Goal: Task Accomplishment & Management: Complete application form

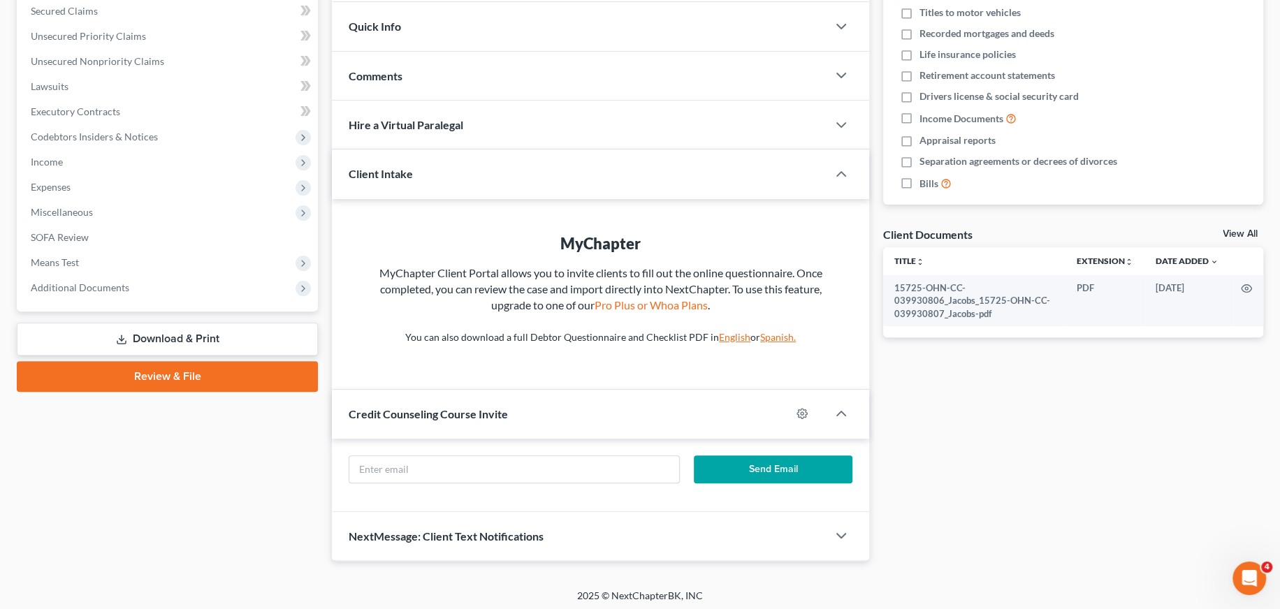
scroll to position [301, 0]
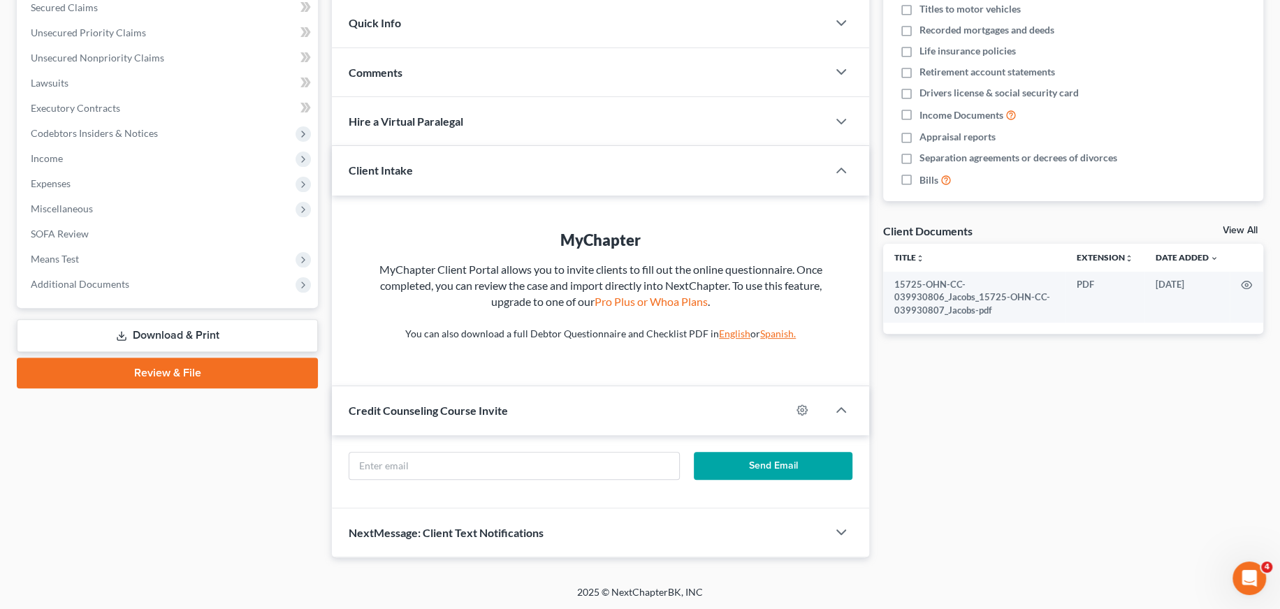
click at [208, 378] on link "Review & File" at bounding box center [167, 373] width 301 height 31
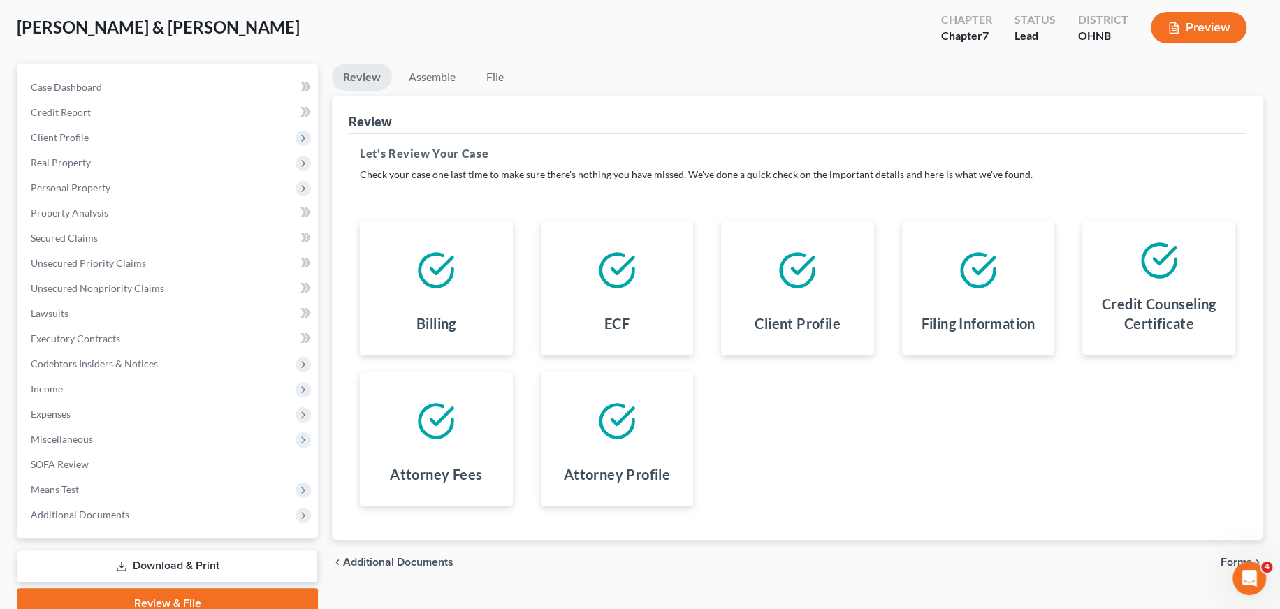
scroll to position [132, 0]
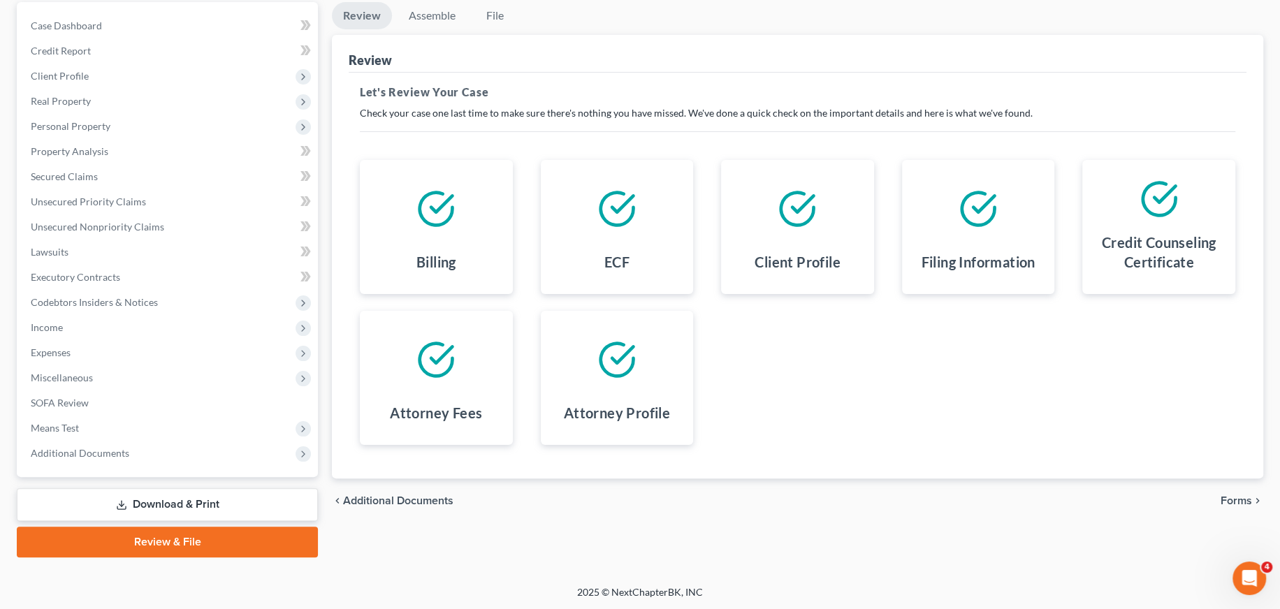
click at [1237, 500] on span "Forms" at bounding box center [1236, 500] width 31 height 11
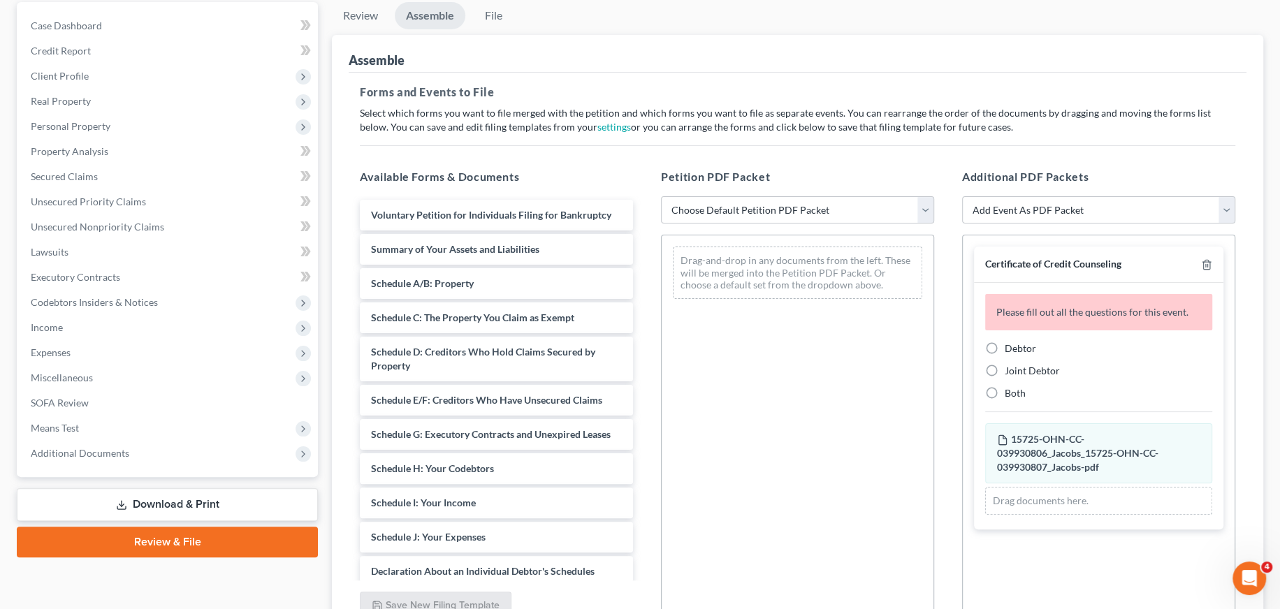
click at [1005, 391] on label "Both" at bounding box center [1015, 393] width 21 height 14
click at [1010, 391] on input "Both" at bounding box center [1014, 390] width 9 height 9
radio input "true"
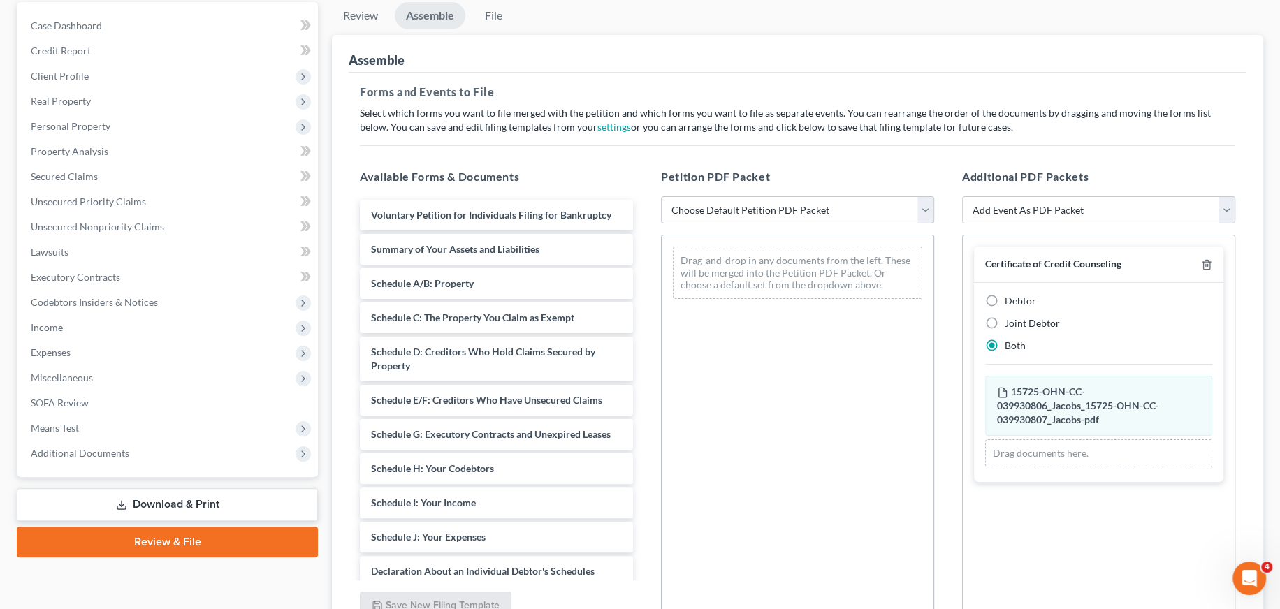
click at [927, 209] on select "Choose Default Petition PDF Packet Complete Bankruptcy Petition (all forms and …" at bounding box center [797, 210] width 273 height 28
select select "0"
click at [661, 196] on select "Choose Default Petition PDF Packet Complete Bankruptcy Petition (all forms and …" at bounding box center [797, 210] width 273 height 28
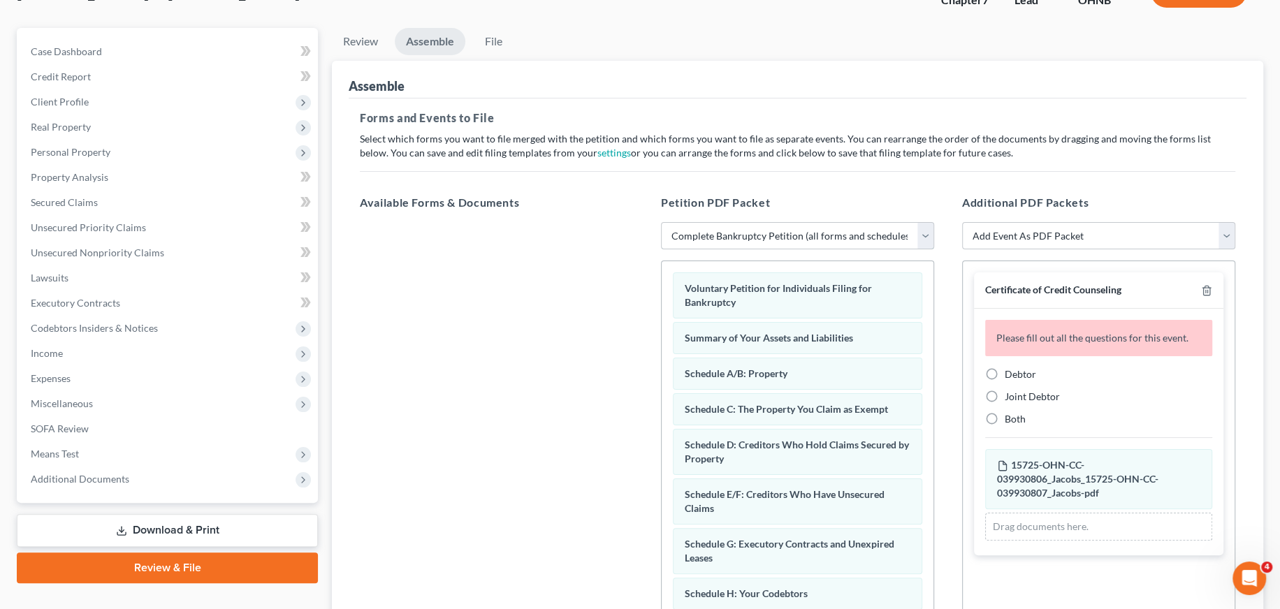
scroll to position [210, 0]
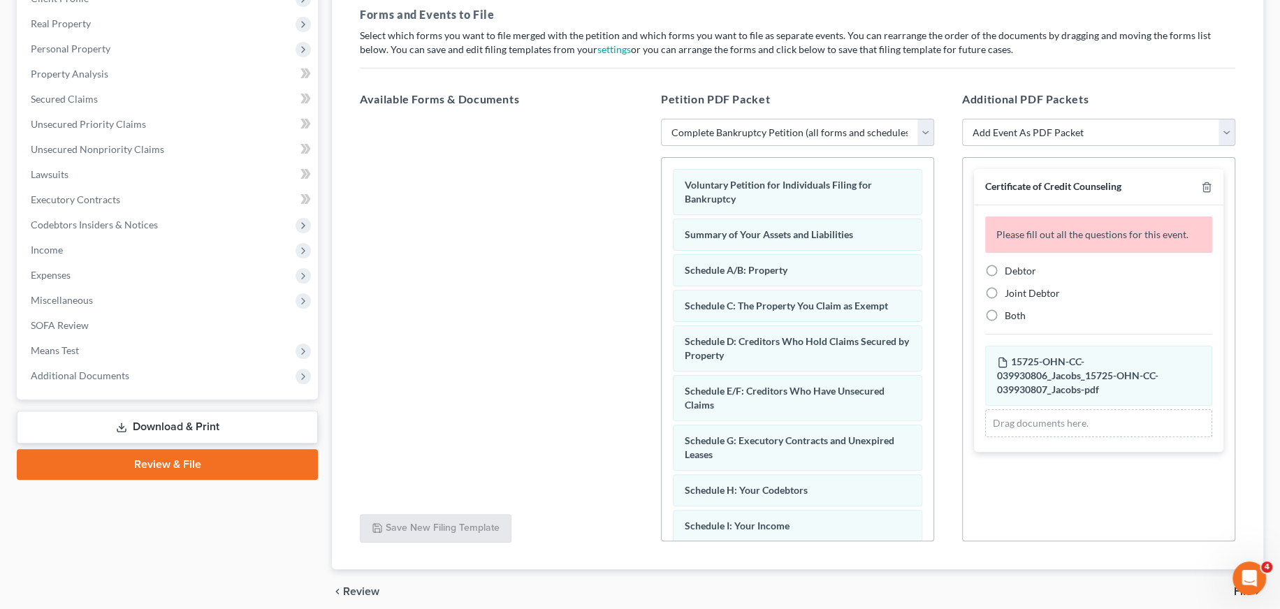
click at [1005, 312] on label "Both" at bounding box center [1015, 316] width 21 height 14
click at [1010, 312] on input "Both" at bounding box center [1014, 313] width 9 height 9
radio input "true"
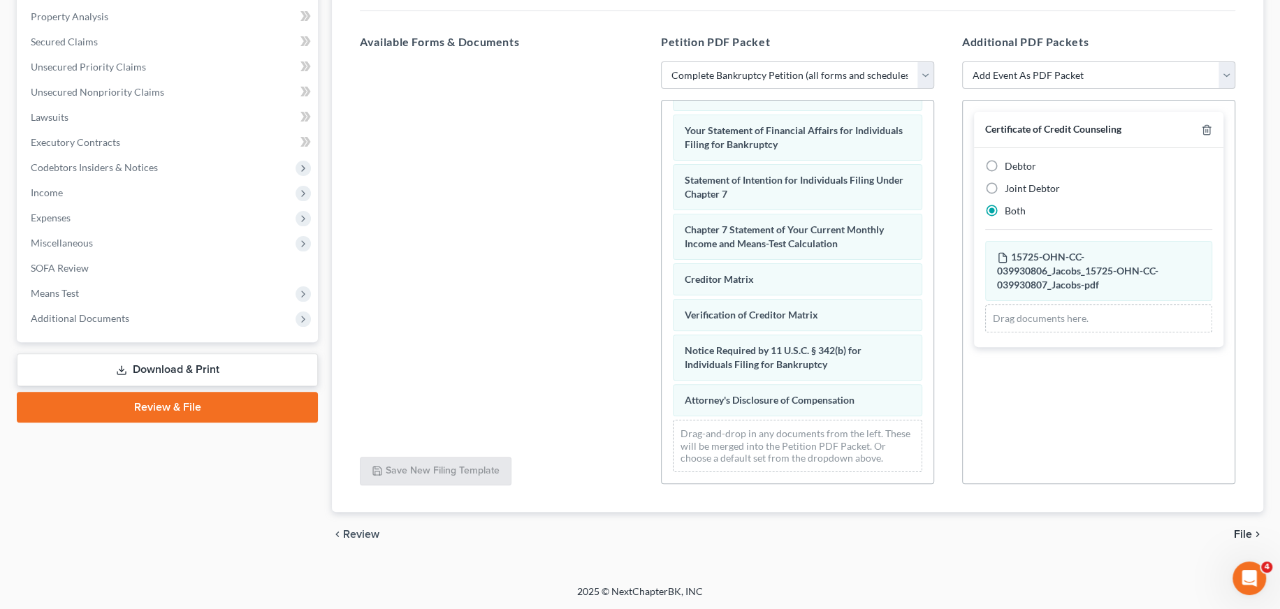
scroll to position [456, 0]
click at [1239, 530] on span "File" at bounding box center [1243, 534] width 18 height 11
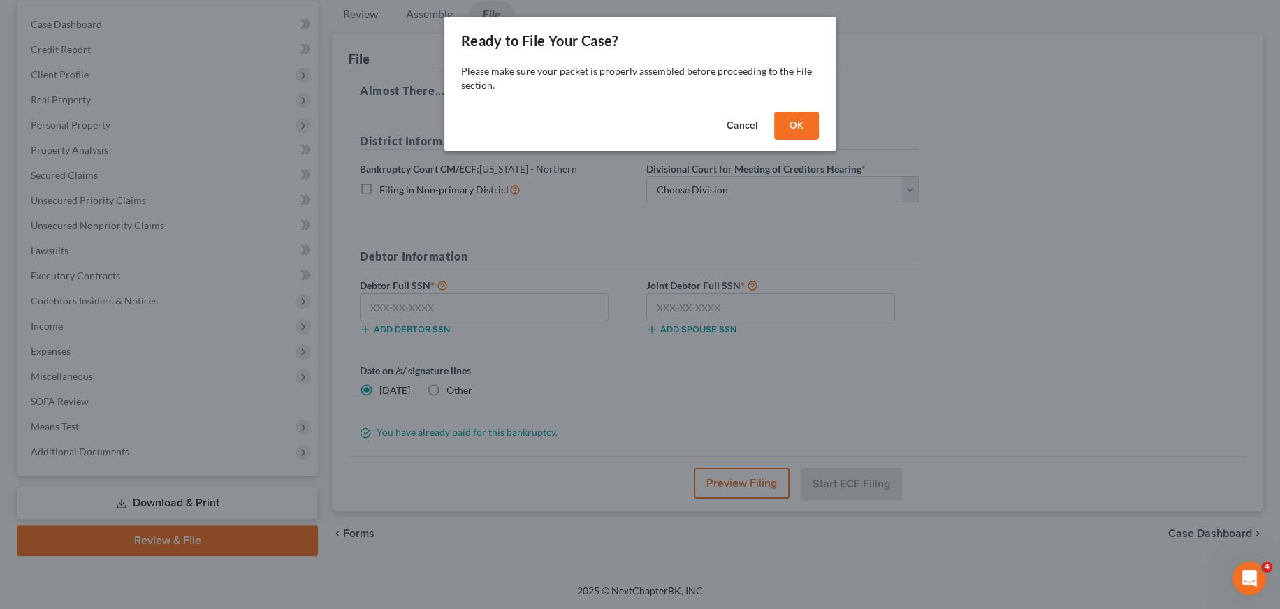
scroll to position [132, 0]
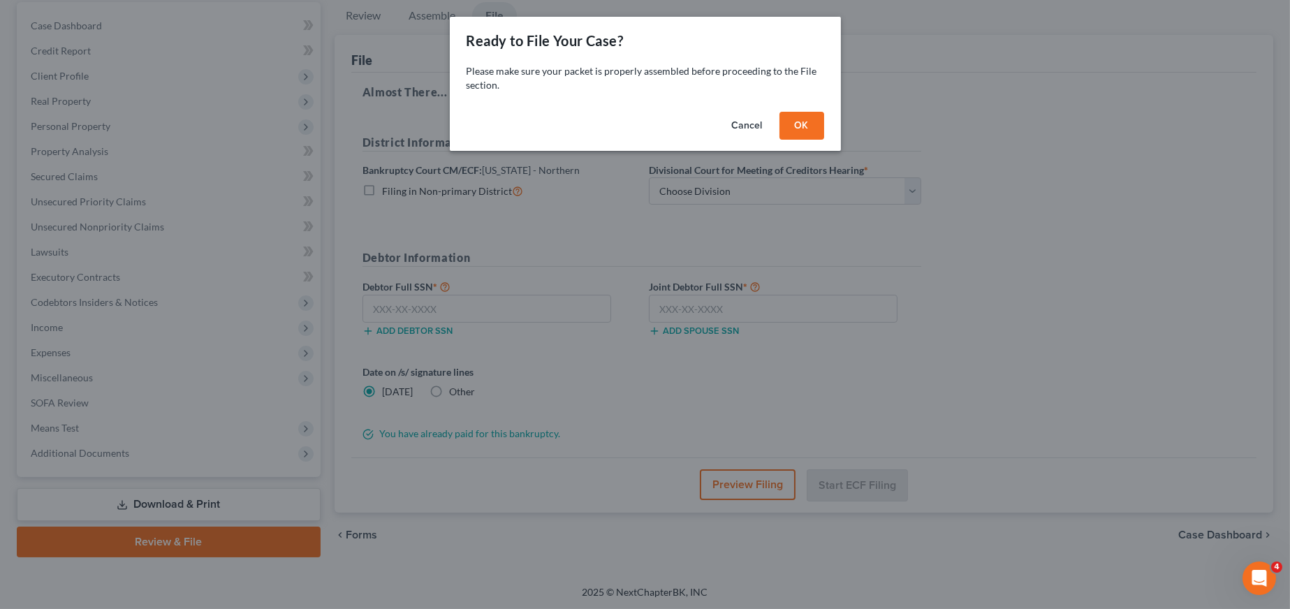
click at [795, 128] on button "OK" at bounding box center [802, 126] width 45 height 28
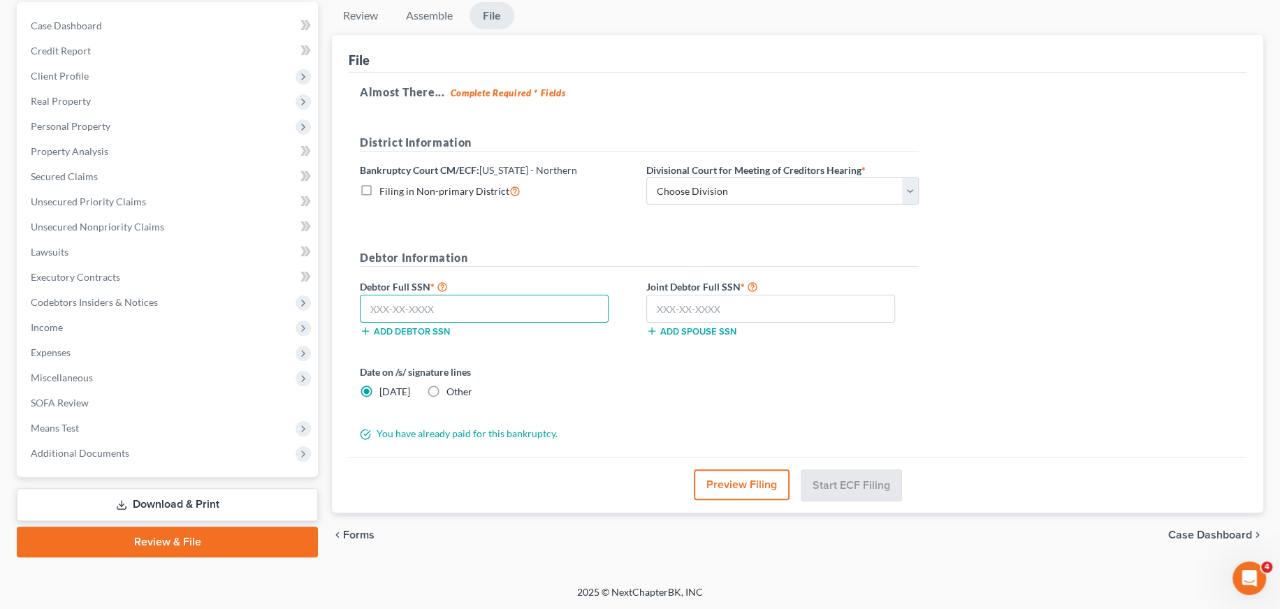
click at [407, 312] on input "text" at bounding box center [484, 309] width 249 height 28
type input "2"
type input "303-76-4577"
click at [671, 305] on input "text" at bounding box center [770, 309] width 249 height 28
type input "303-78-3987"
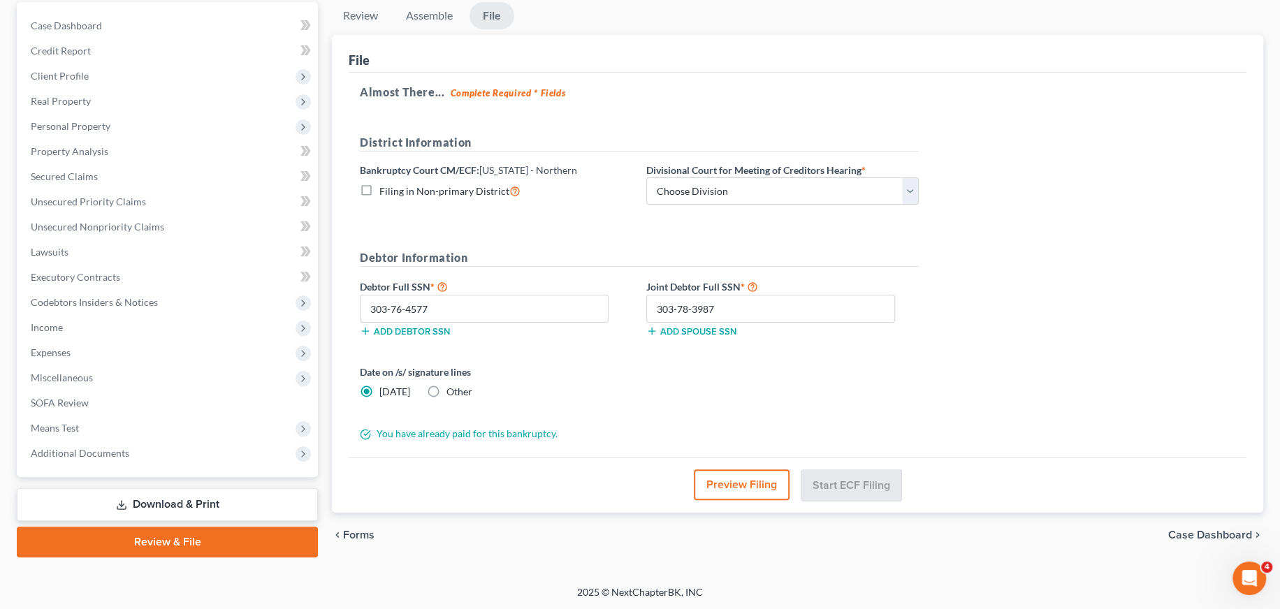
click at [776, 485] on button "Preview Filing" at bounding box center [742, 484] width 96 height 31
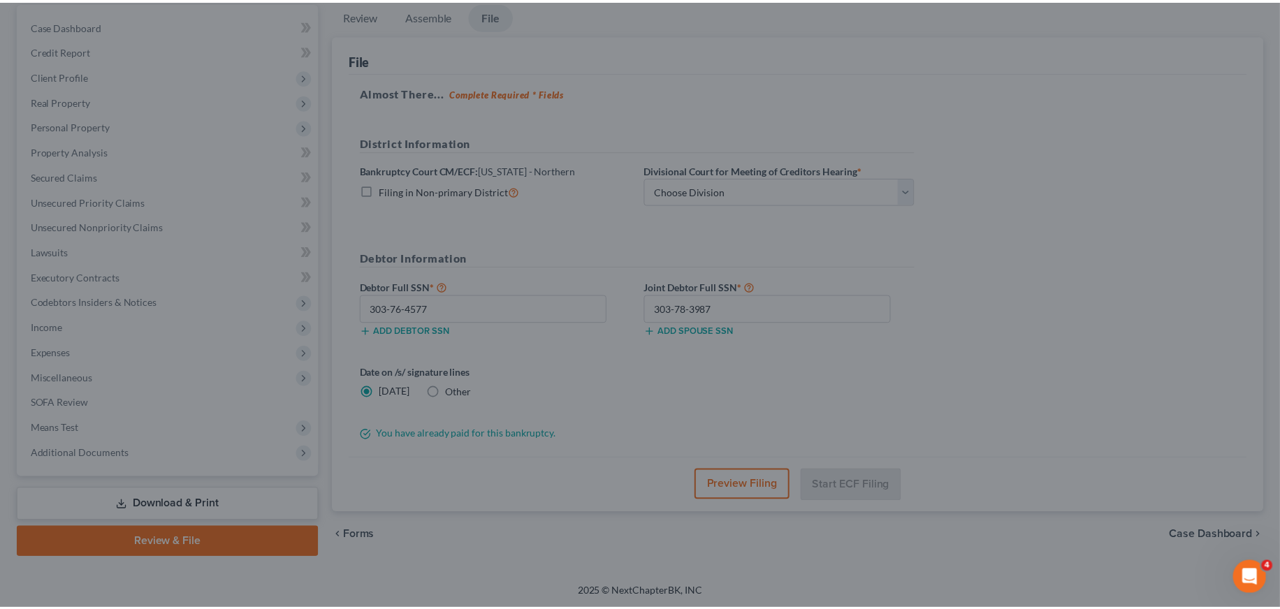
scroll to position [0, 0]
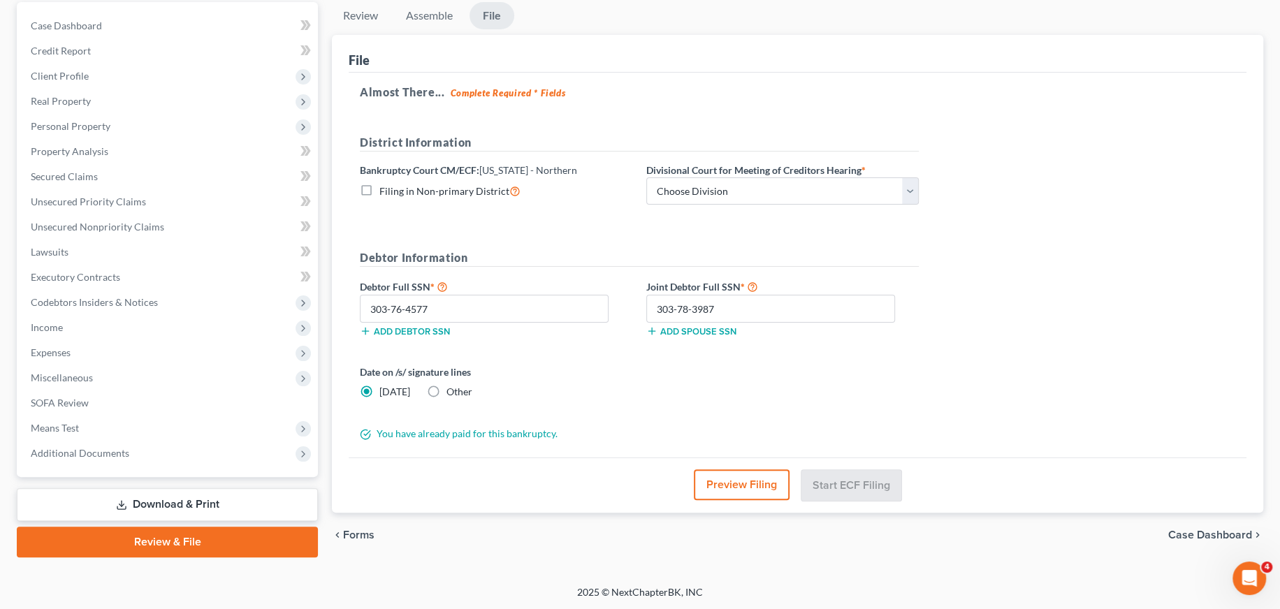
drag, startPoint x: 1281, startPoint y: 153, endPoint x: 1281, endPoint y: 108, distance: 45.4
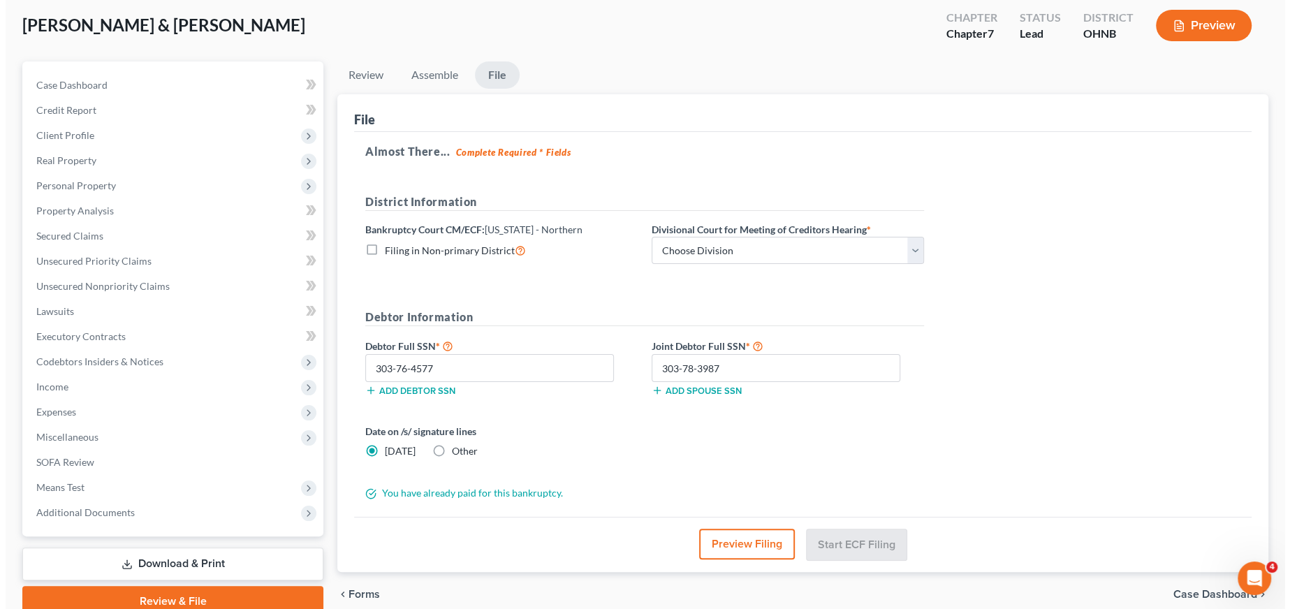
scroll to position [132, 0]
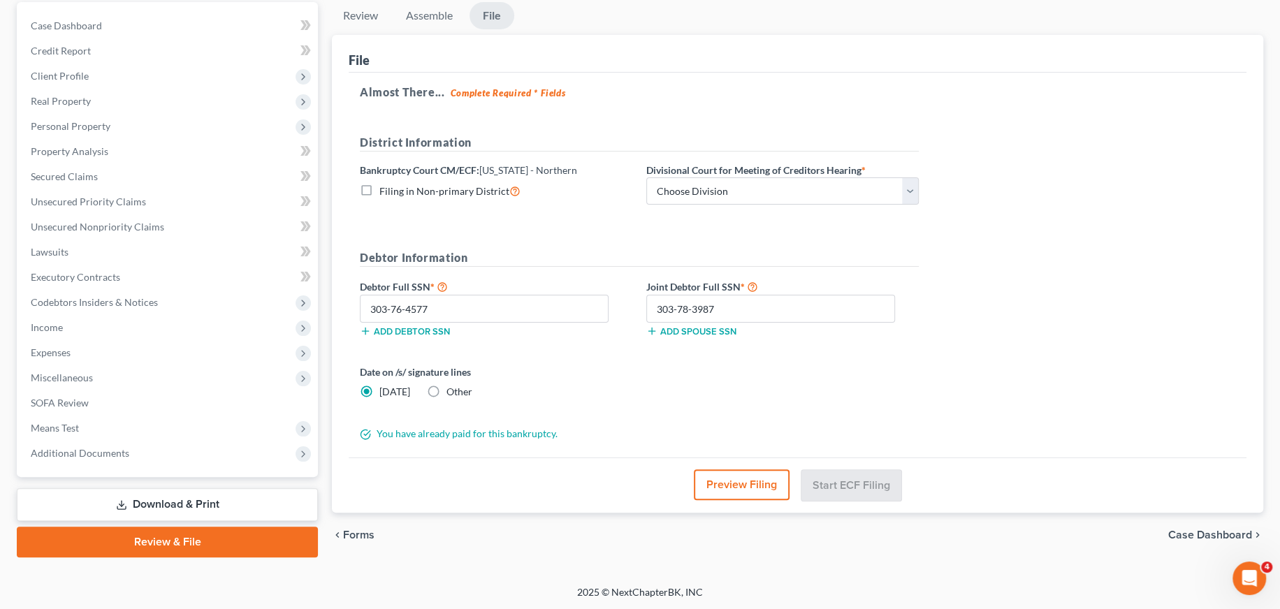
click at [739, 487] on button "Preview Filing" at bounding box center [742, 484] width 96 height 31
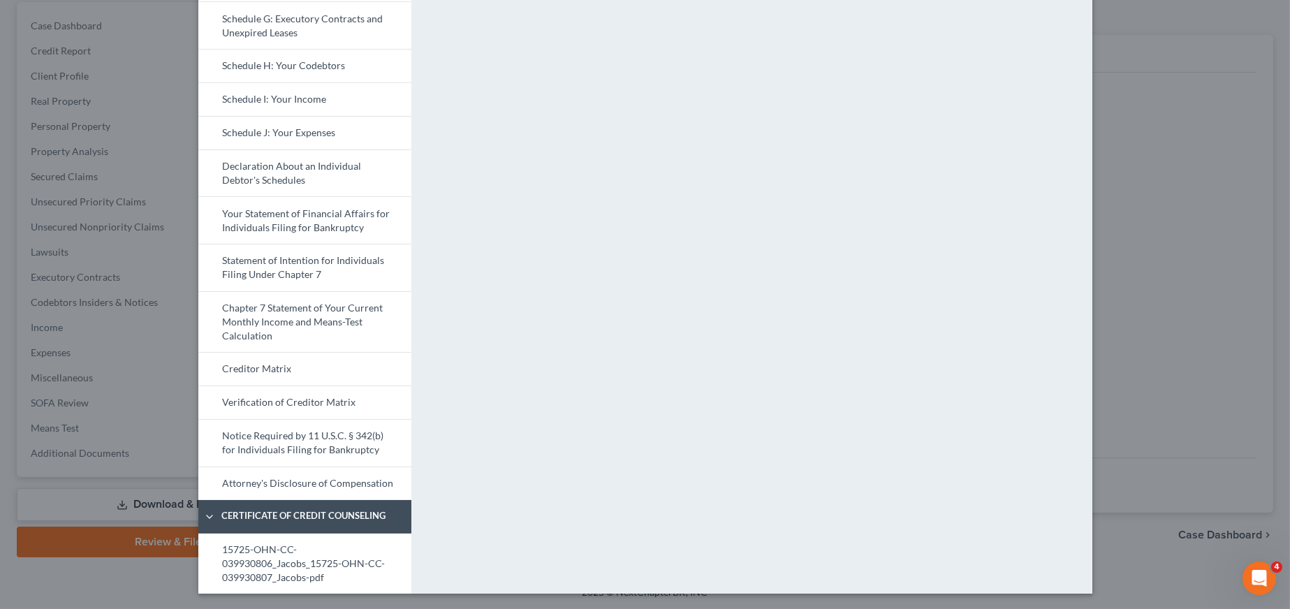
scroll to position [352, 0]
click at [296, 514] on span "Certificate of Credit Counseling" at bounding box center [313, 516] width 198 height 14
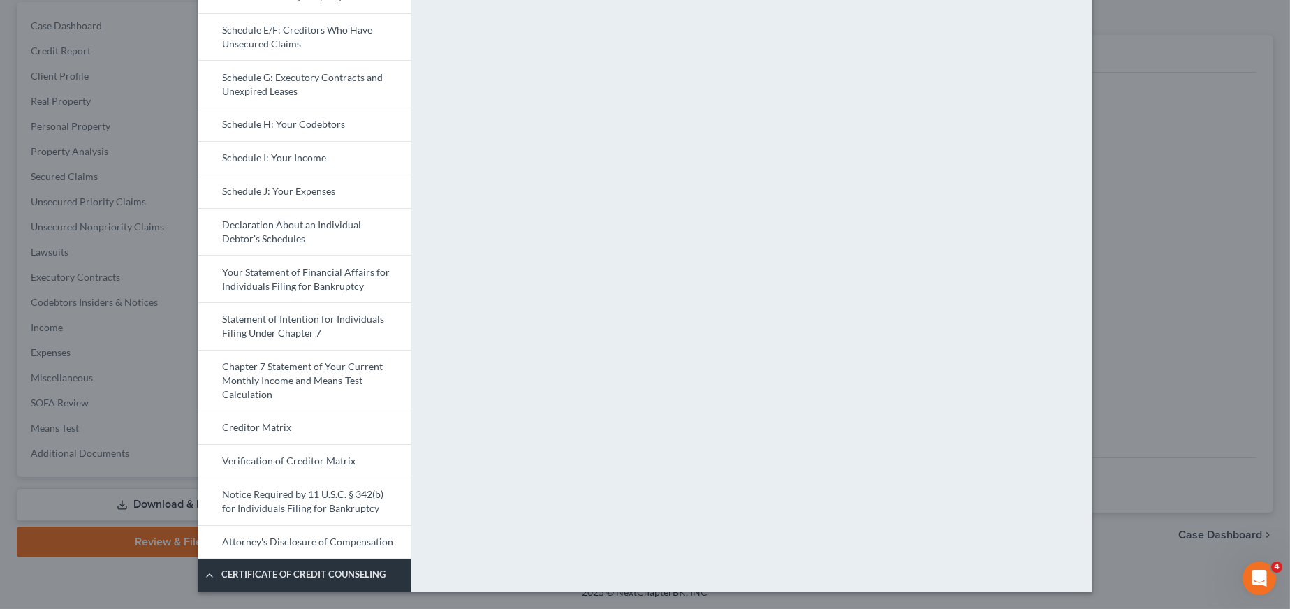
scroll to position [292, 0]
click at [294, 578] on span "Certificate of Credit Counseling" at bounding box center [313, 576] width 198 height 14
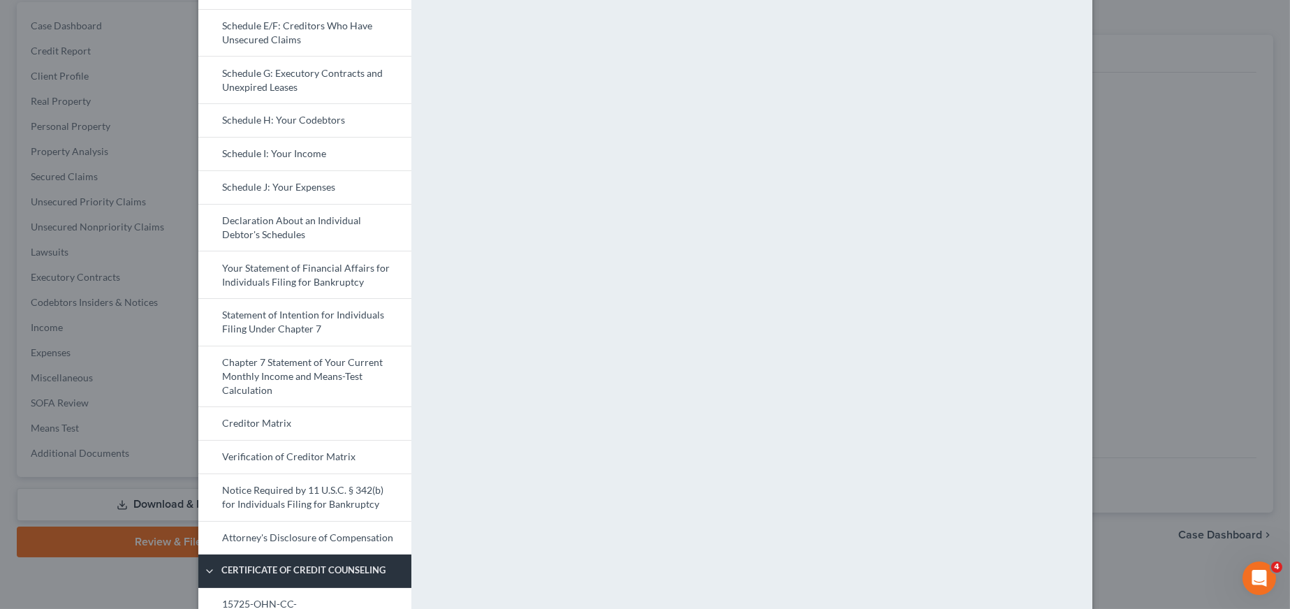
scroll to position [352, 0]
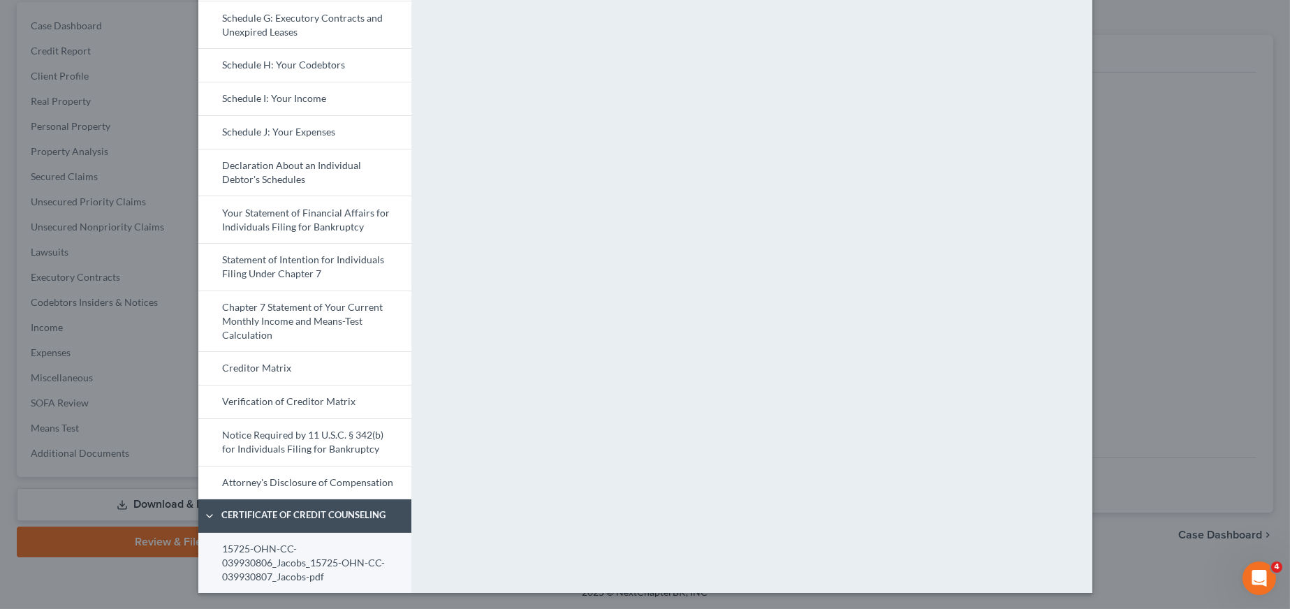
click at [299, 555] on link "15725-OHN-CC-039930806_Jacobs_15725-OHN-CC-039930807_Jacobs-pdf" at bounding box center [304, 563] width 213 height 61
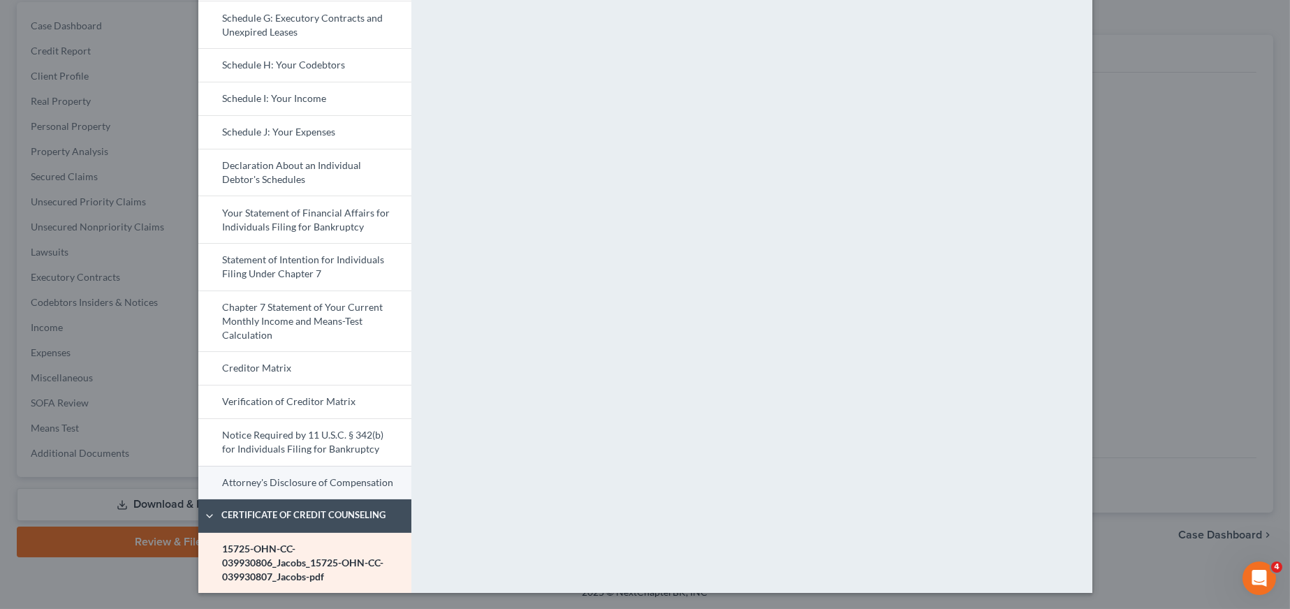
click at [305, 479] on link "Attorney's Disclosure of Compensation" at bounding box center [304, 483] width 213 height 34
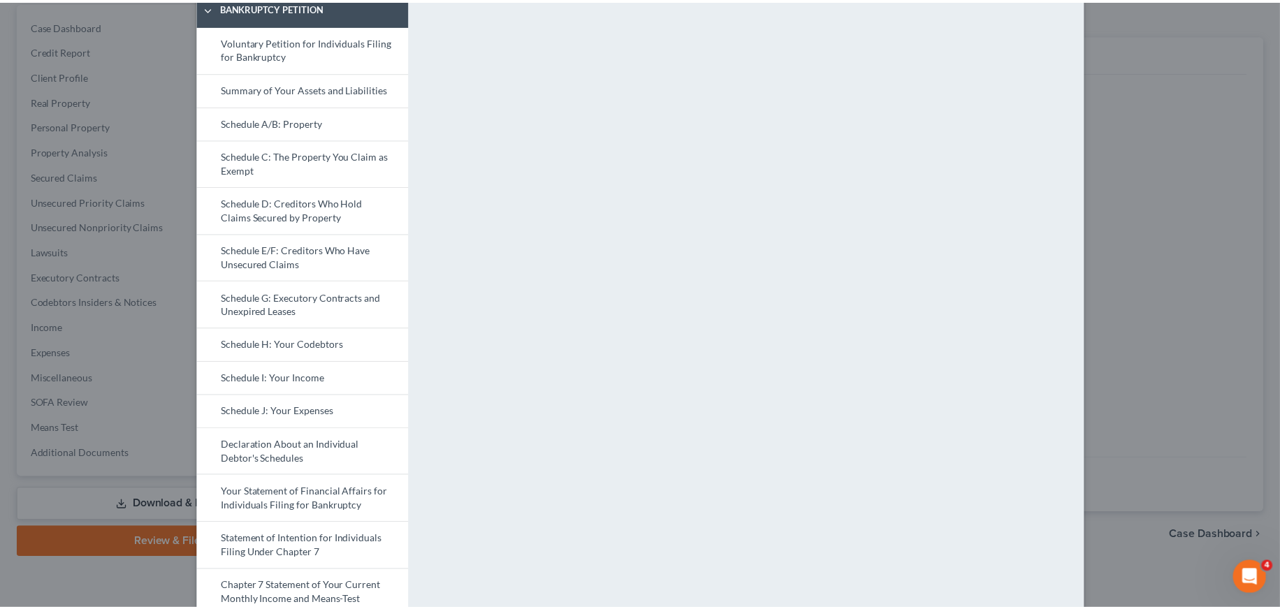
scroll to position [0, 0]
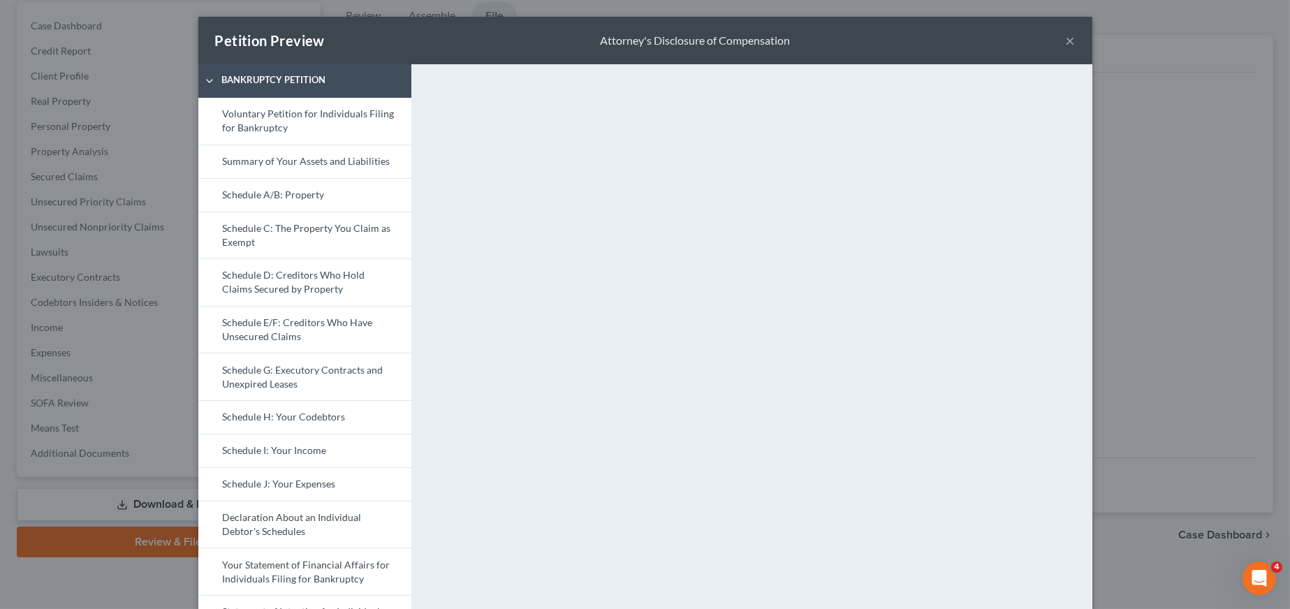
click at [1066, 40] on button "×" at bounding box center [1071, 40] width 10 height 17
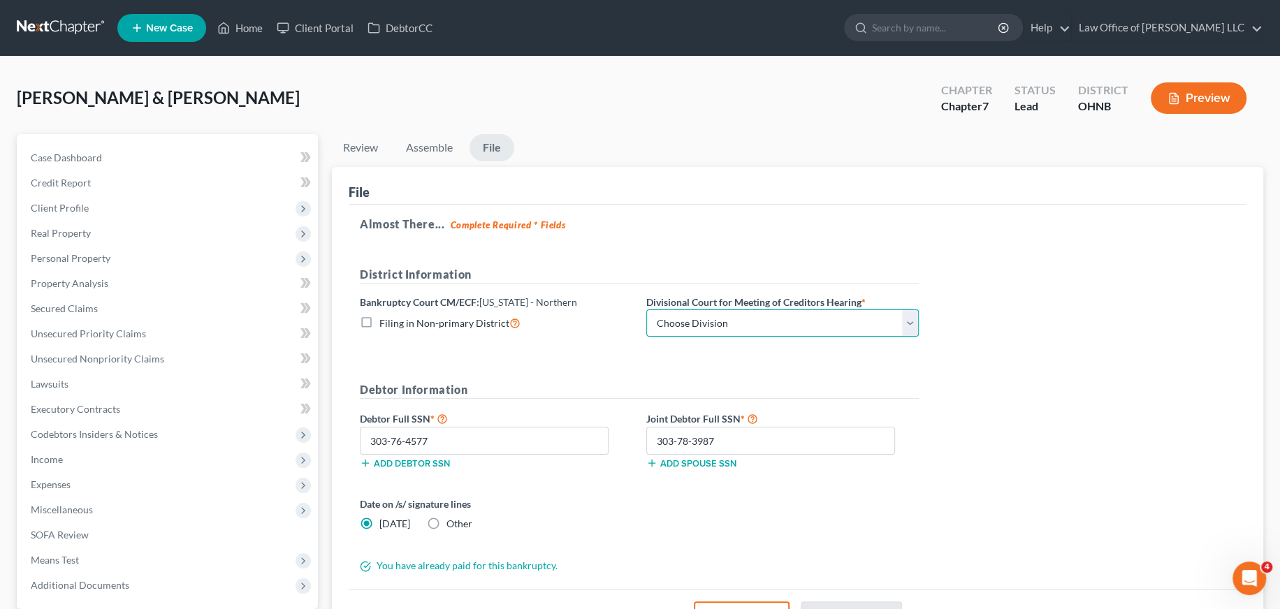
click at [900, 319] on select "Choose Division Akron Canton Cleveland Toledo Youngstown" at bounding box center [782, 324] width 272 height 28
select select "3"
click at [646, 310] on select "Choose Division Akron Canton Cleveland Toledo Youngstown" at bounding box center [782, 324] width 272 height 28
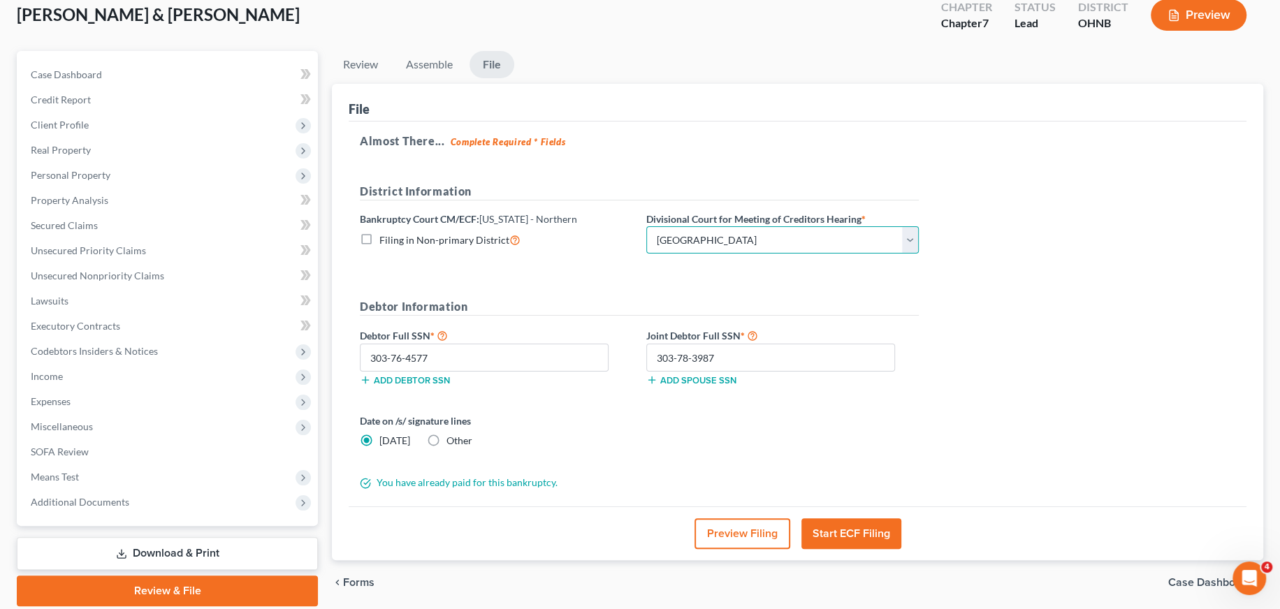
scroll to position [132, 0]
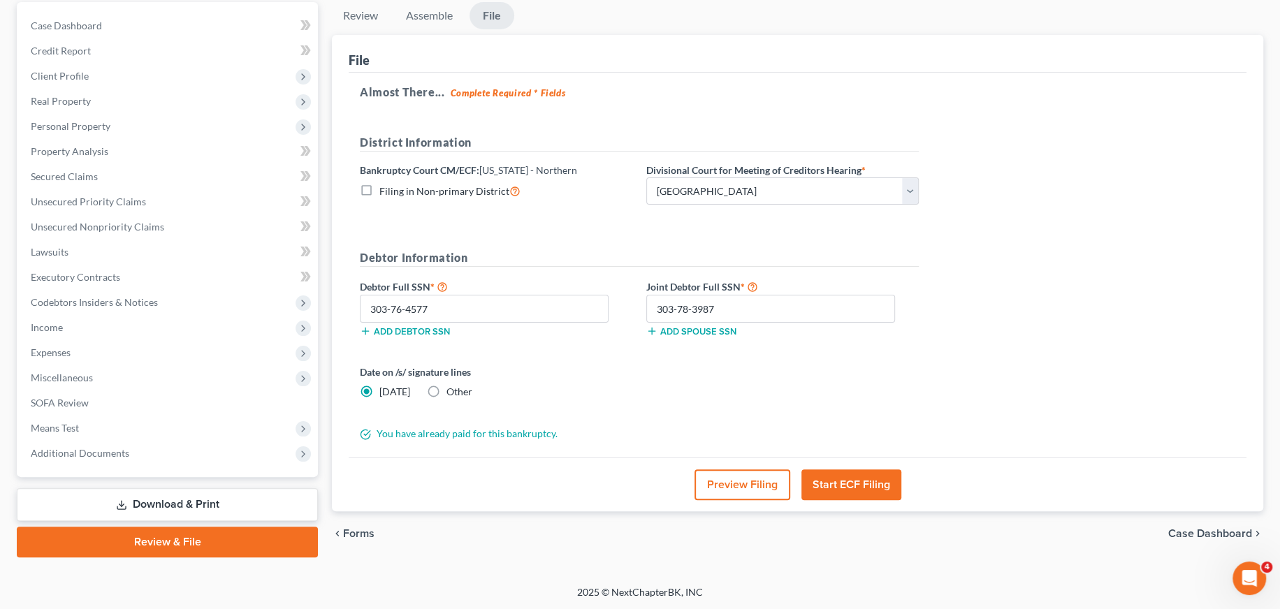
click at [850, 483] on button "Start ECF Filing" at bounding box center [851, 484] width 100 height 31
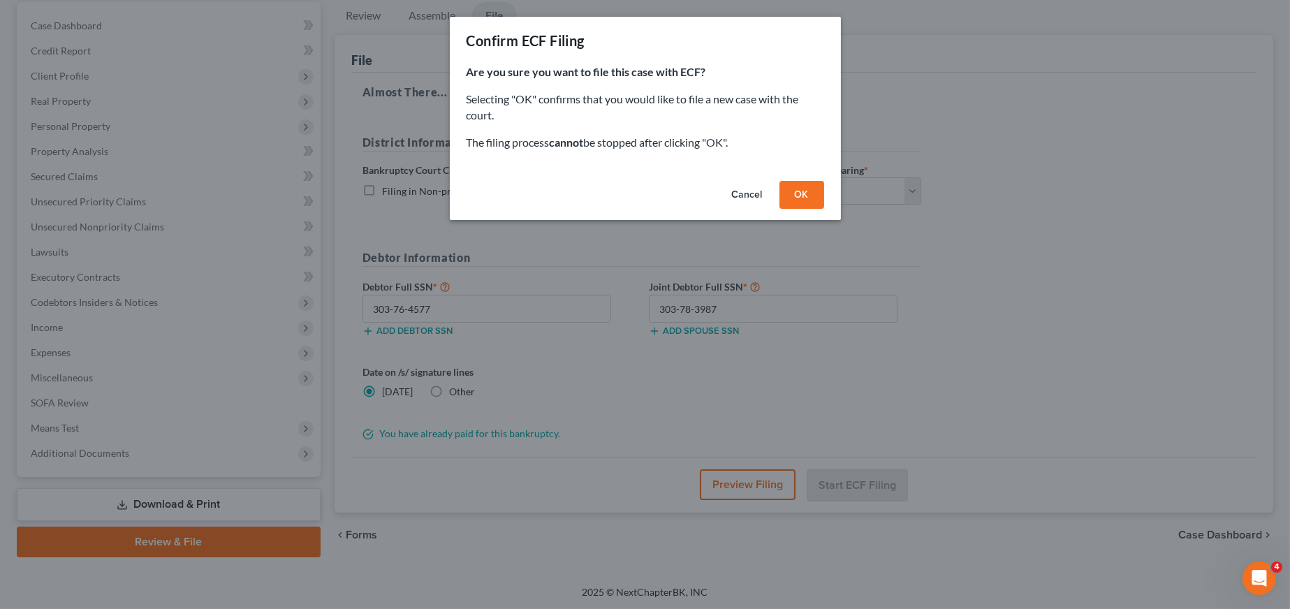
click at [809, 191] on button "OK" at bounding box center [802, 195] width 45 height 28
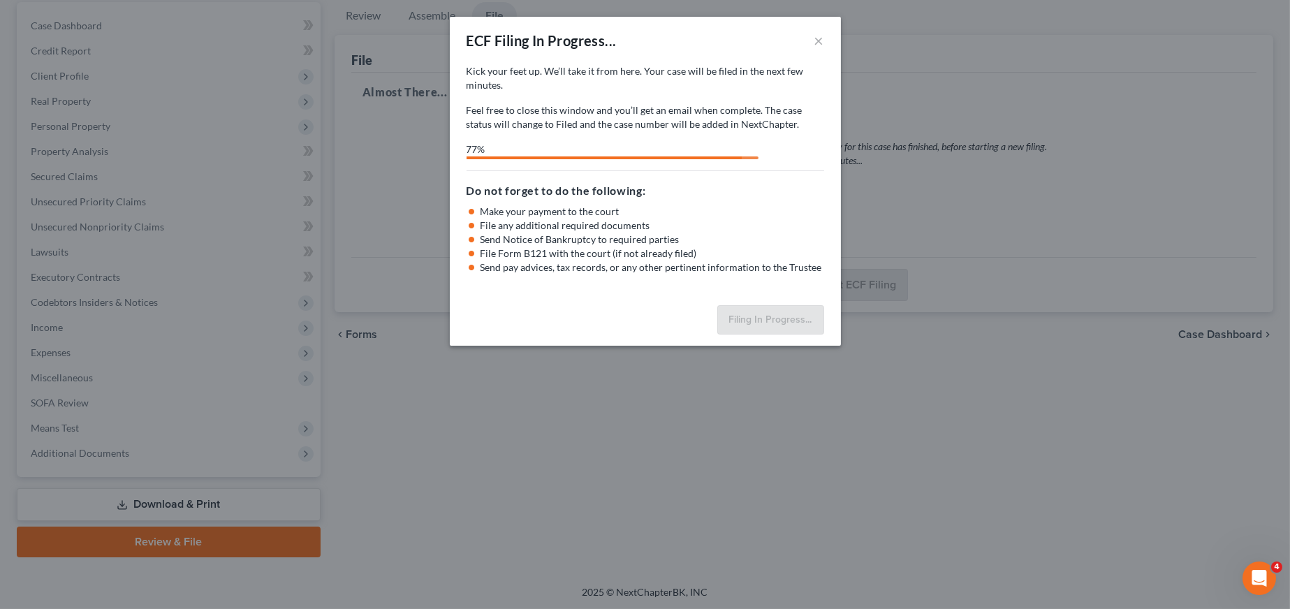
select select "3"
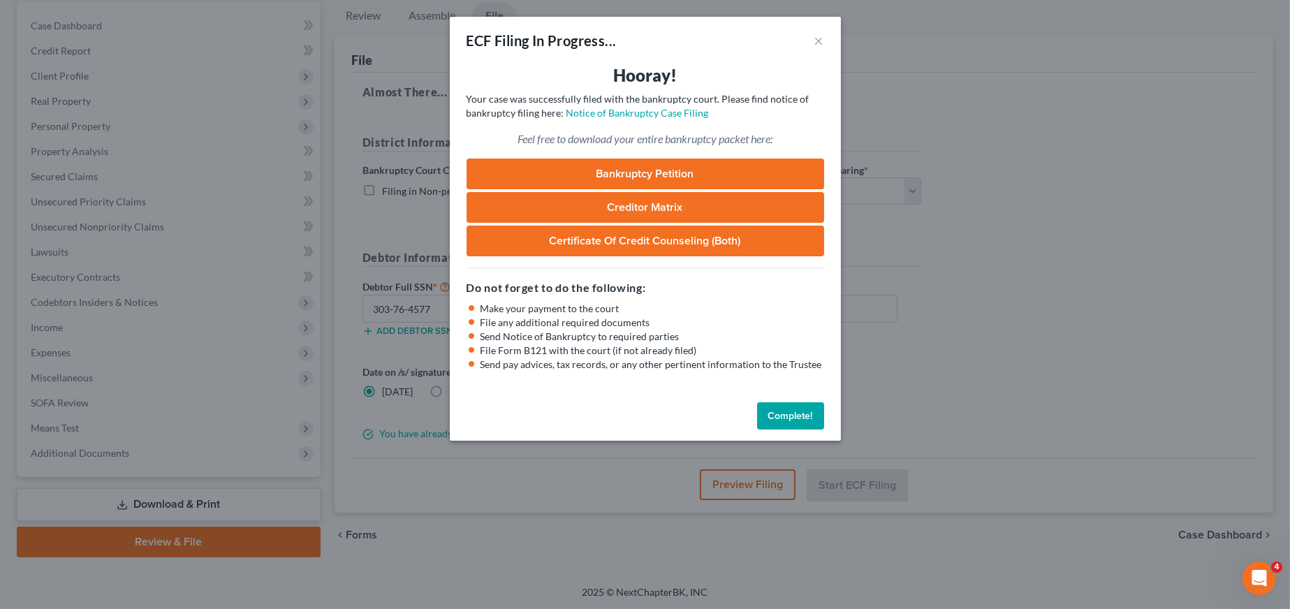
click at [803, 412] on button "Complete!" at bounding box center [790, 416] width 67 height 28
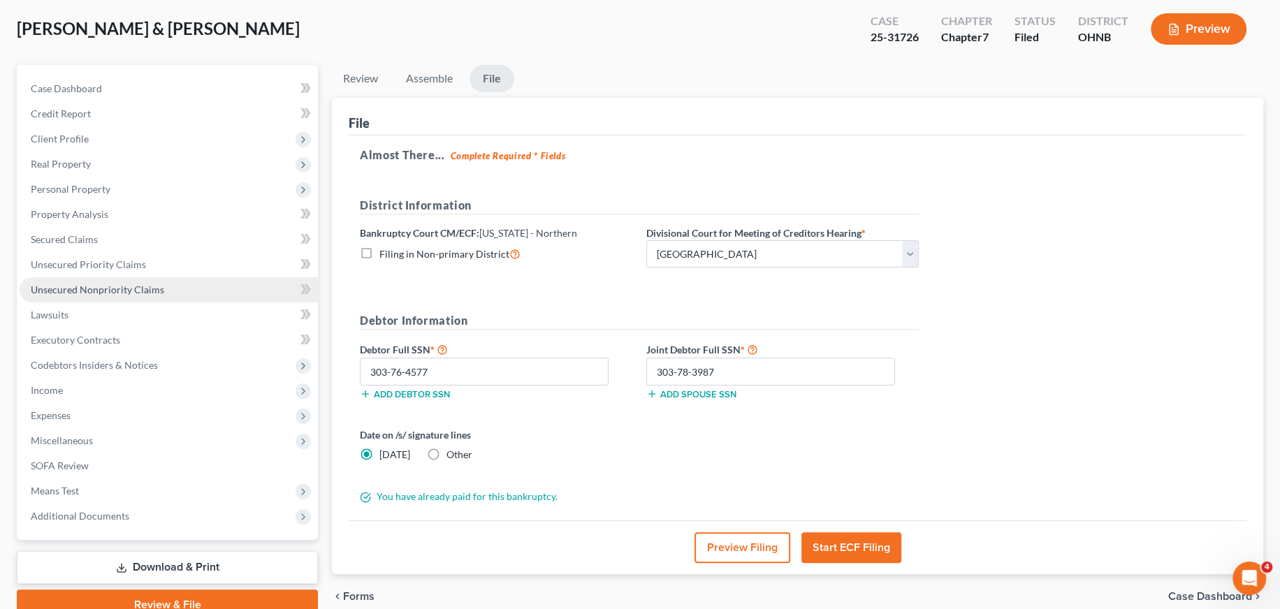
scroll to position [0, 0]
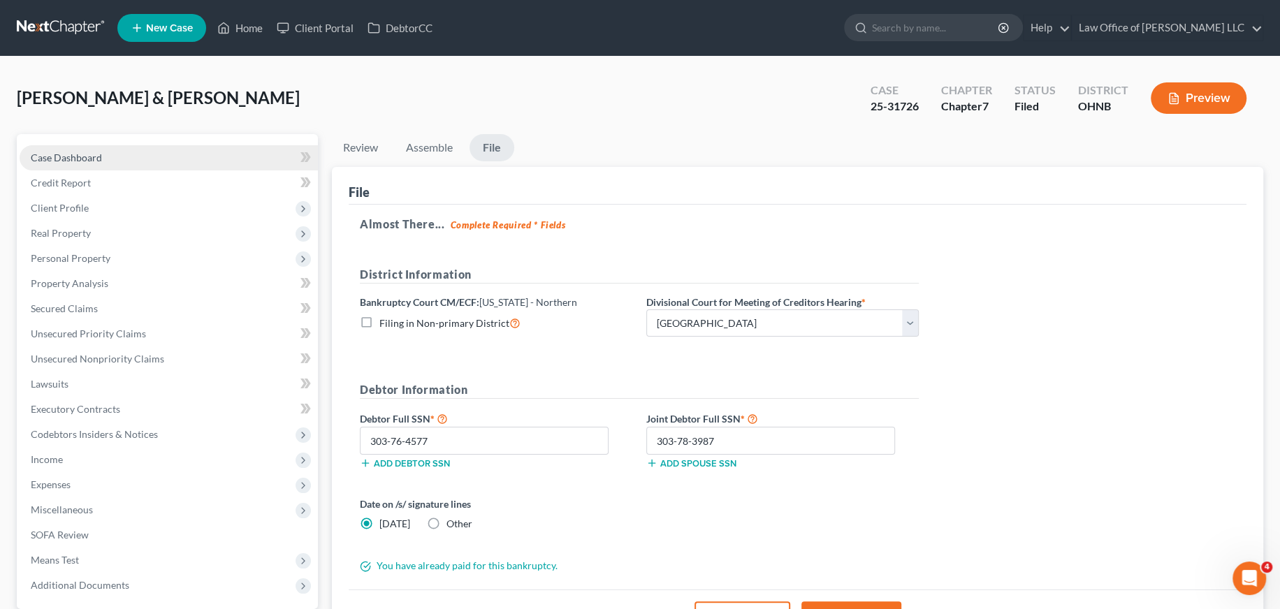
click at [61, 153] on span "Case Dashboard" at bounding box center [66, 158] width 71 height 12
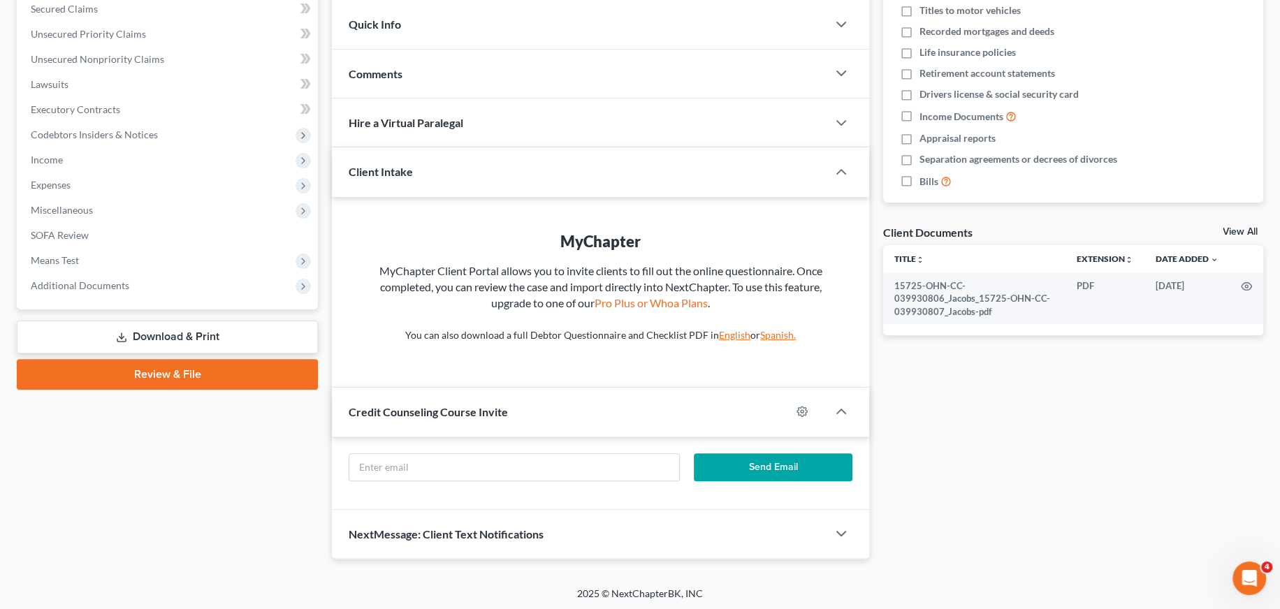
scroll to position [301, 0]
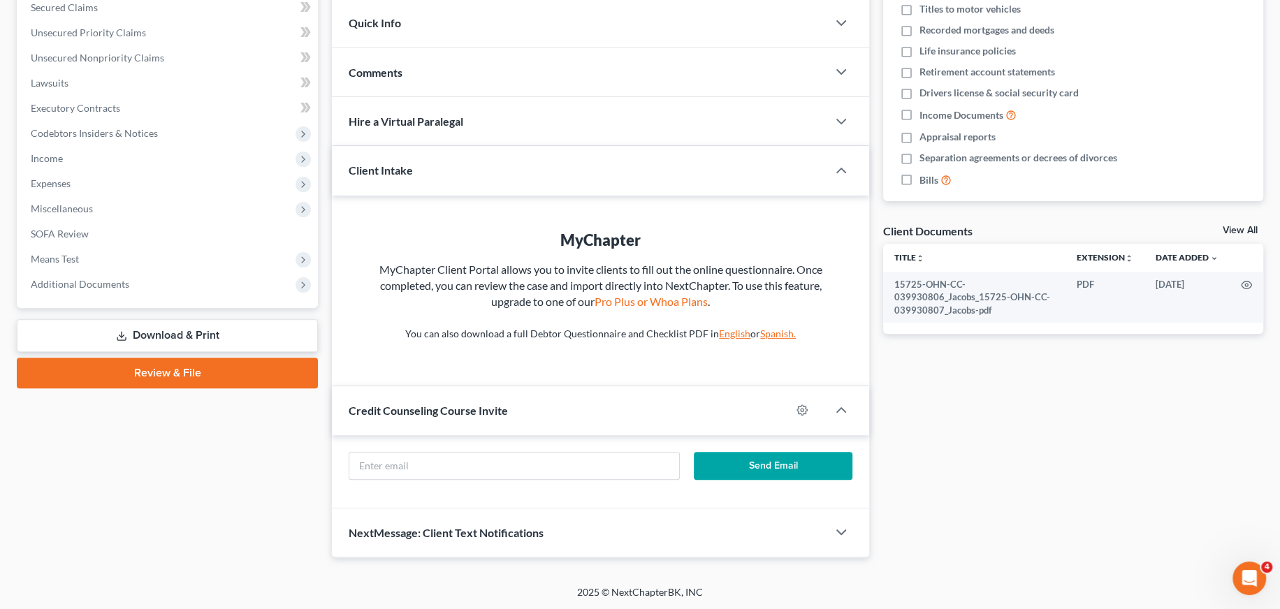
click at [259, 372] on link "Review & File" at bounding box center [167, 373] width 301 height 31
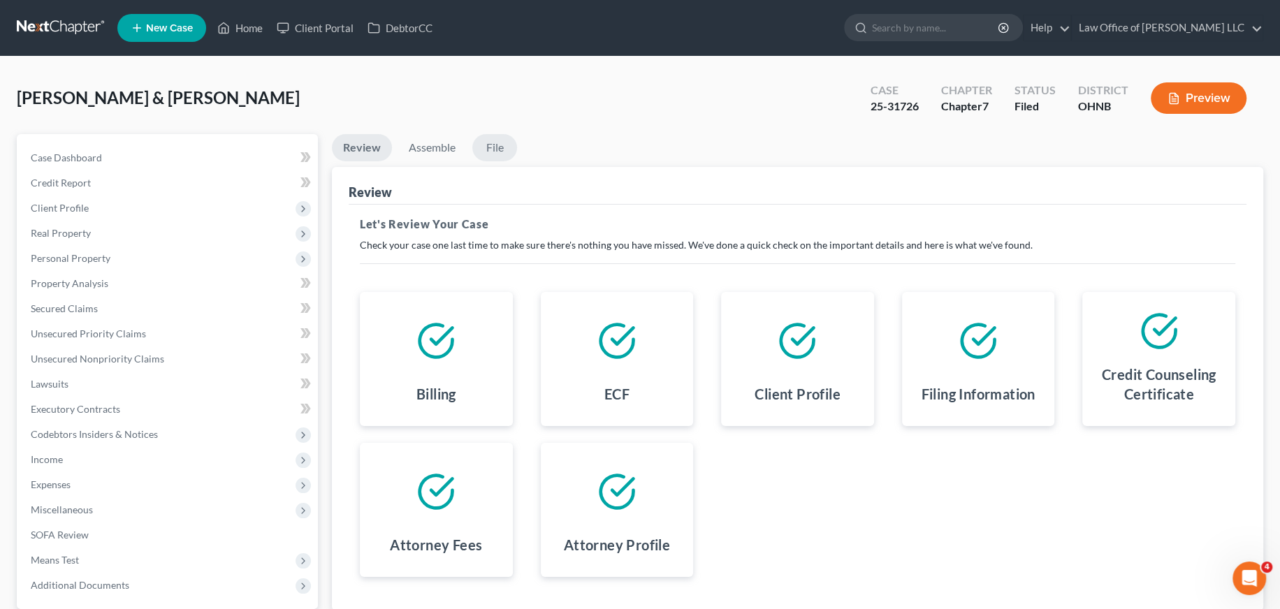
click at [503, 150] on link "File" at bounding box center [494, 147] width 45 height 27
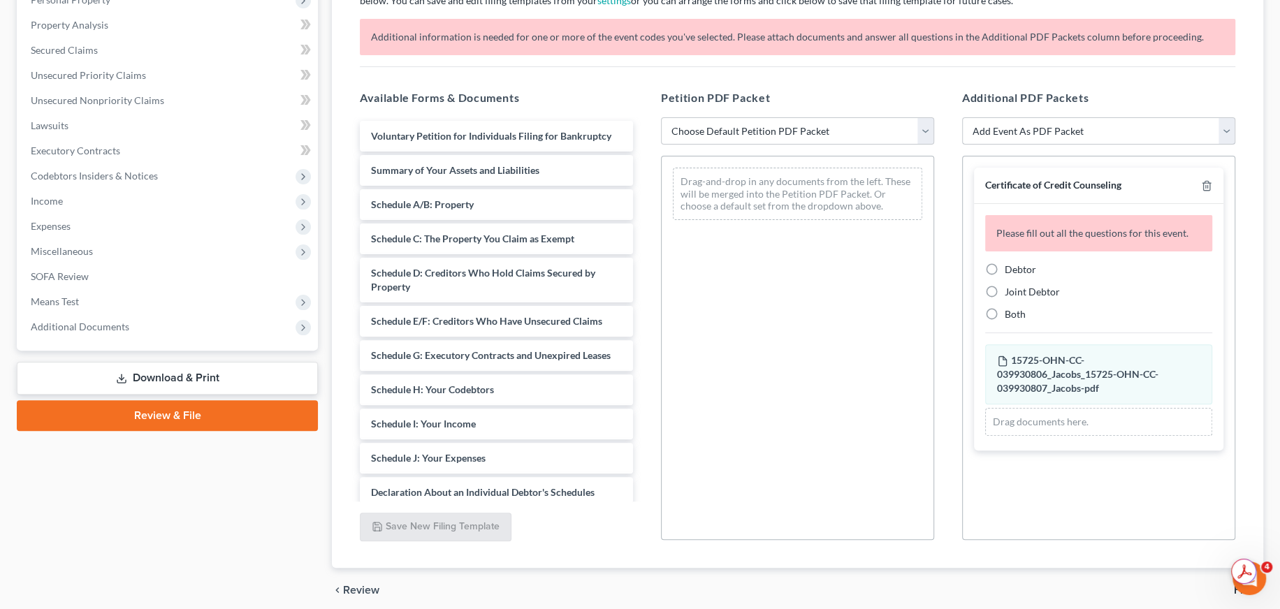
scroll to position [314, 0]
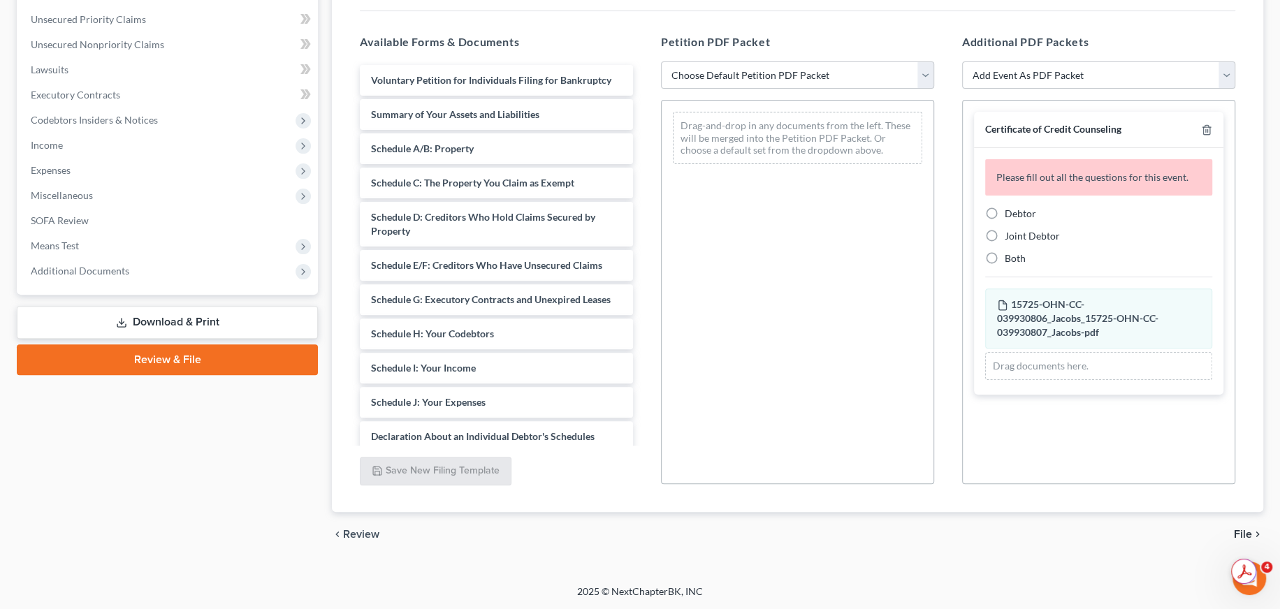
click at [1234, 536] on span "File" at bounding box center [1243, 534] width 18 height 11
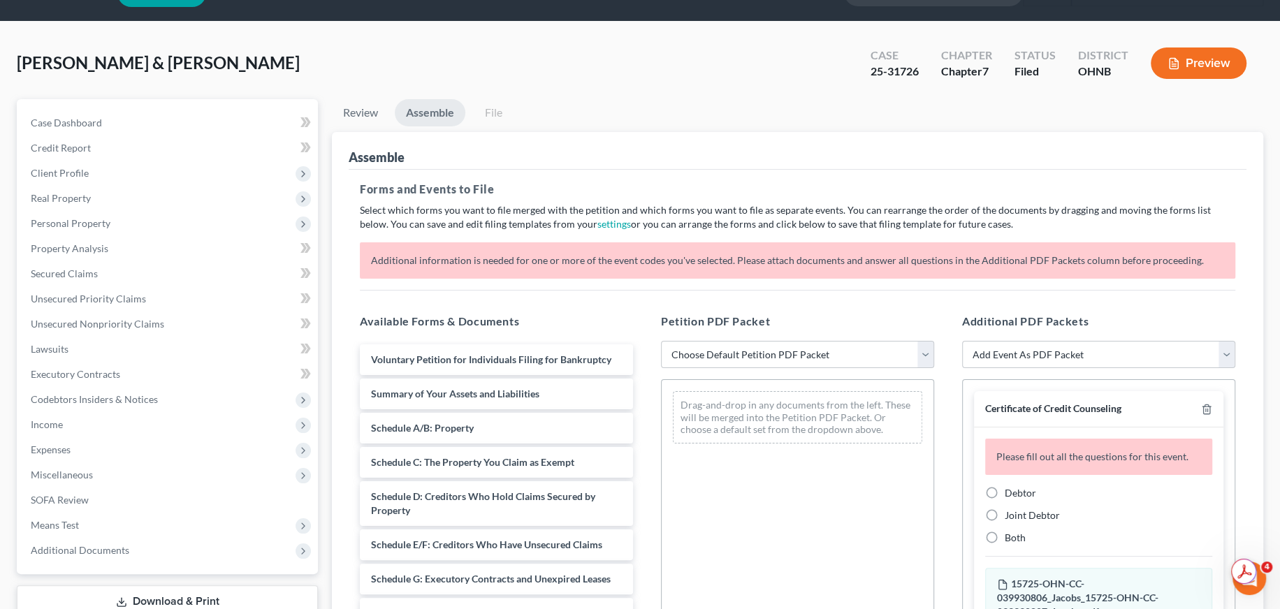
scroll to position [0, 0]
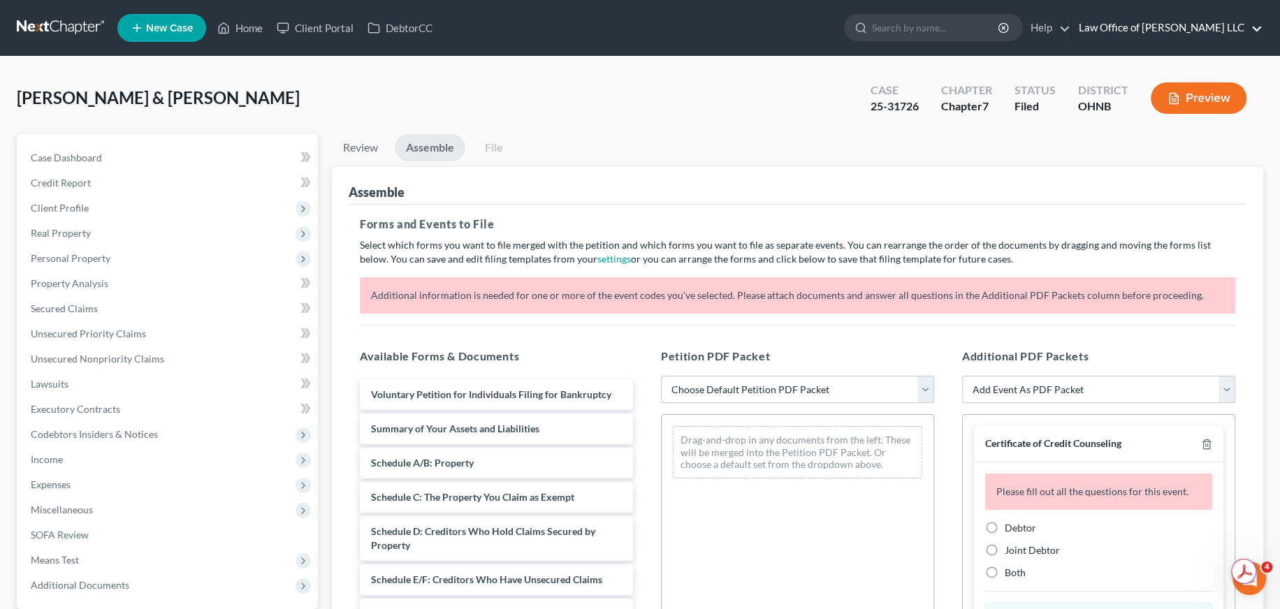
click at [1186, 24] on link "Law Office of Abigail Wurm LLC" at bounding box center [1167, 27] width 191 height 25
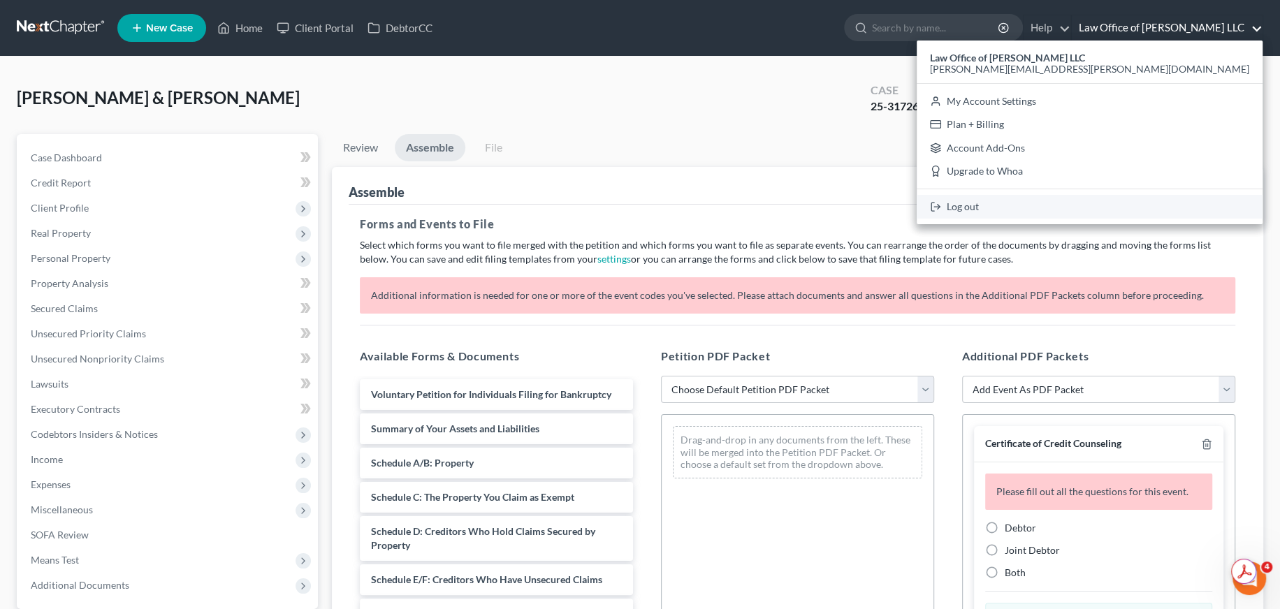
click at [1135, 210] on link "Log out" at bounding box center [1090, 207] width 346 height 24
